Goal: Information Seeking & Learning: Learn about a topic

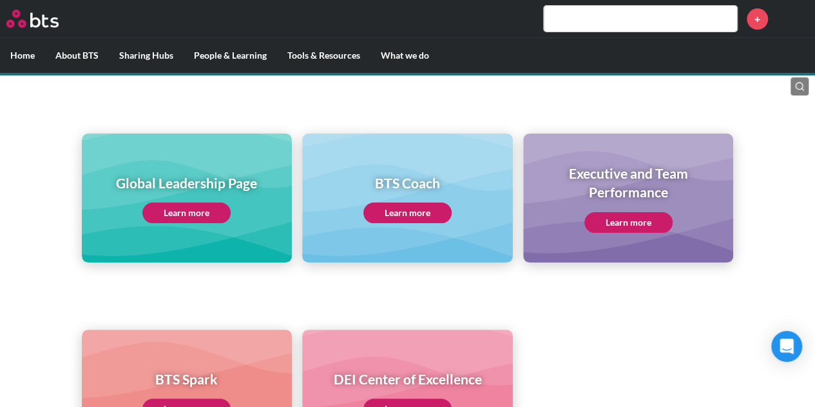
scroll to position [129, 0]
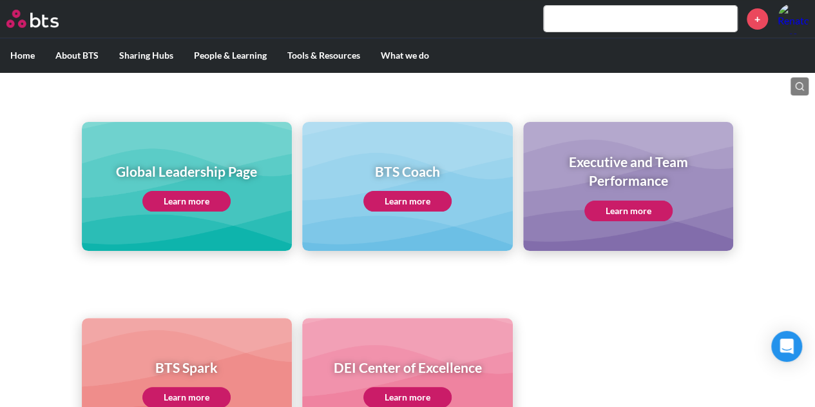
click at [620, 215] on link "Learn more" at bounding box center [629, 210] width 88 height 21
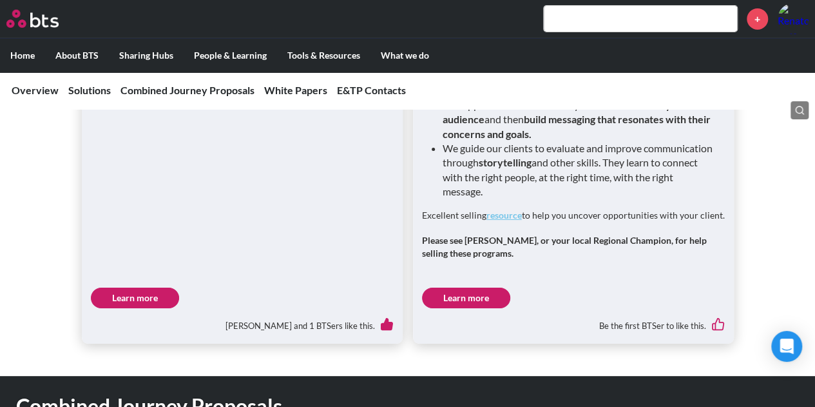
scroll to position [2320, 0]
